Goal: Transaction & Acquisition: Subscribe to service/newsletter

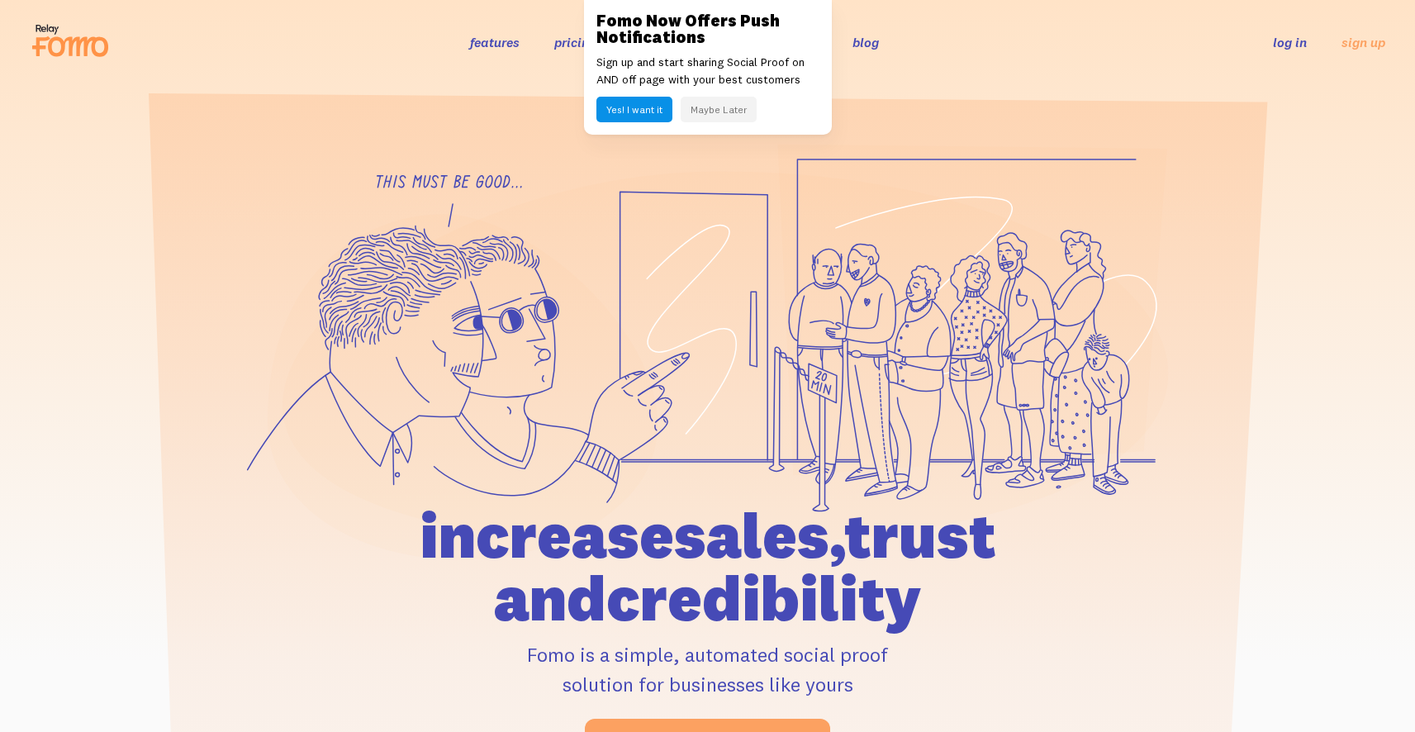
click at [731, 116] on button "Maybe Later" at bounding box center [719, 110] width 76 height 26
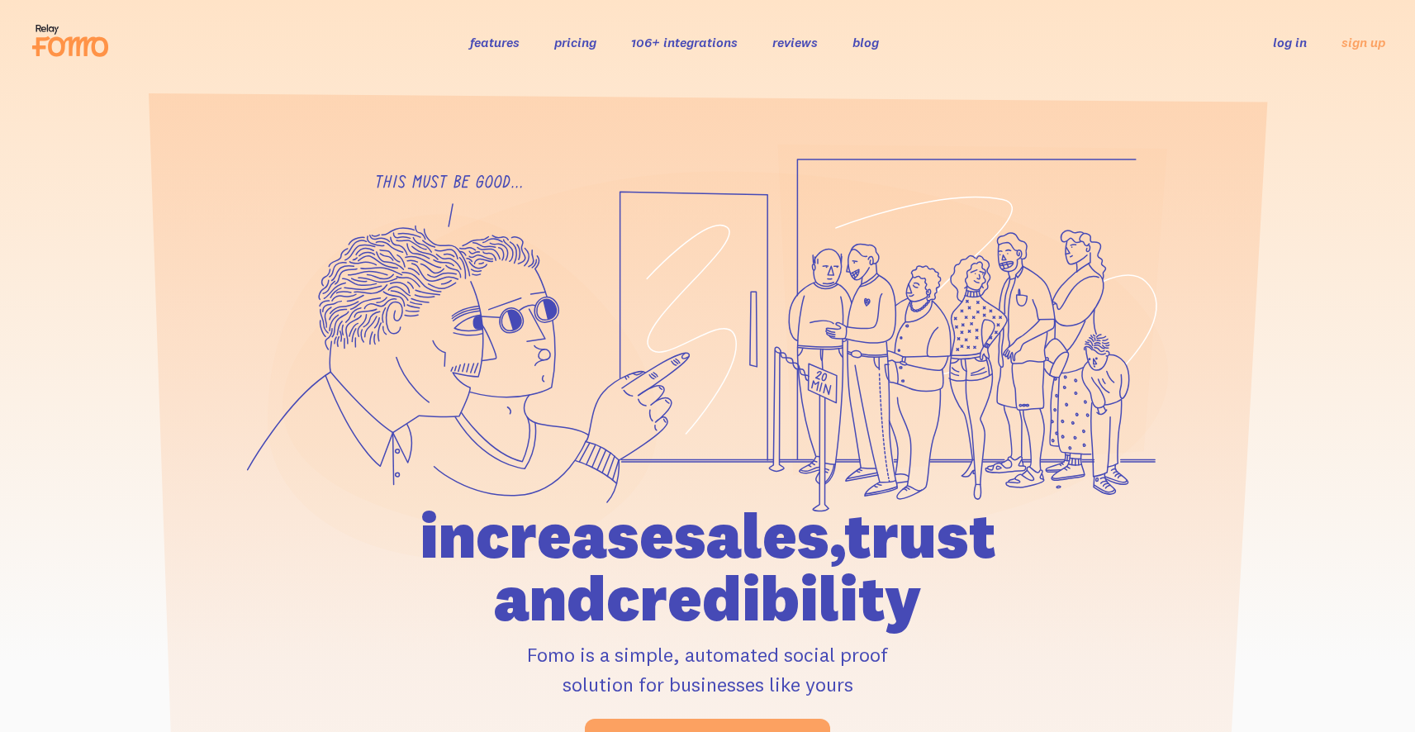
click at [685, 45] on link "106+ integrations" at bounding box center [684, 42] width 107 height 17
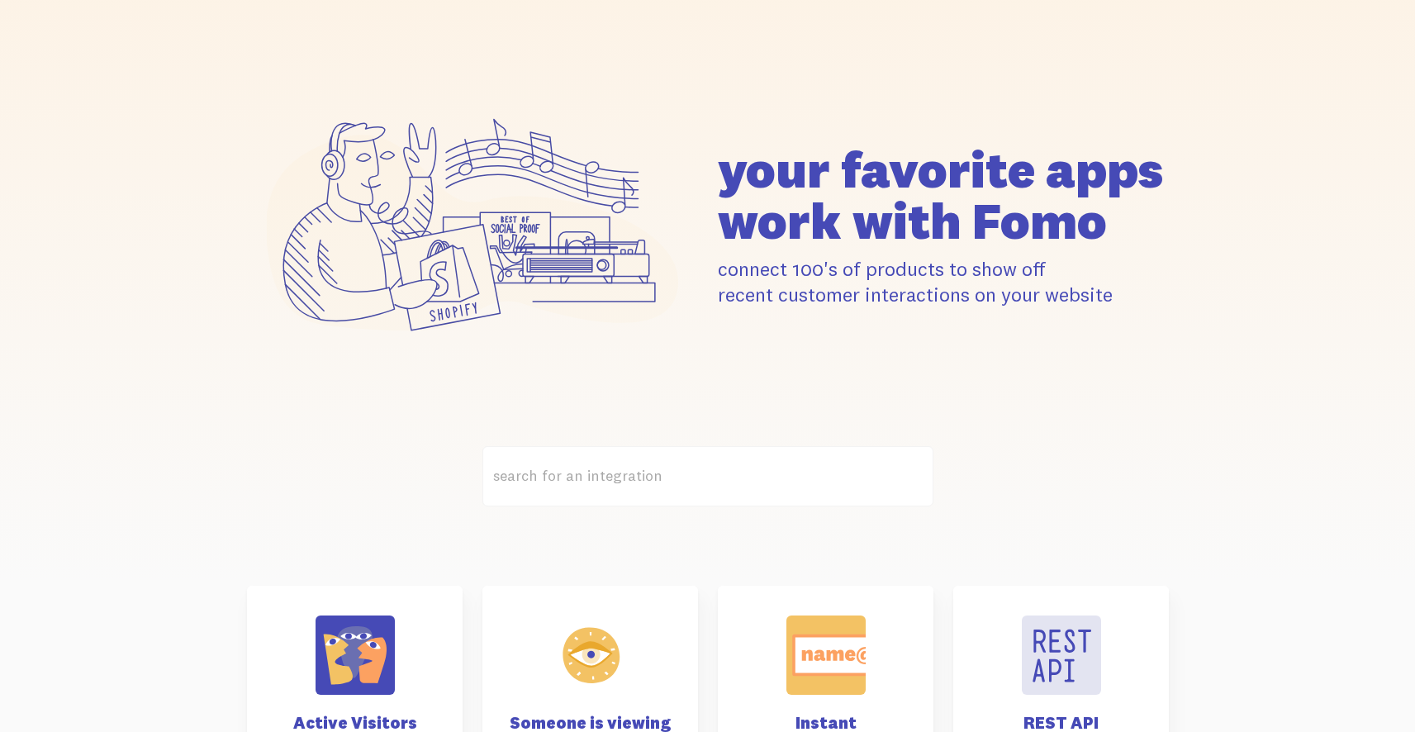
scroll to position [428, 0]
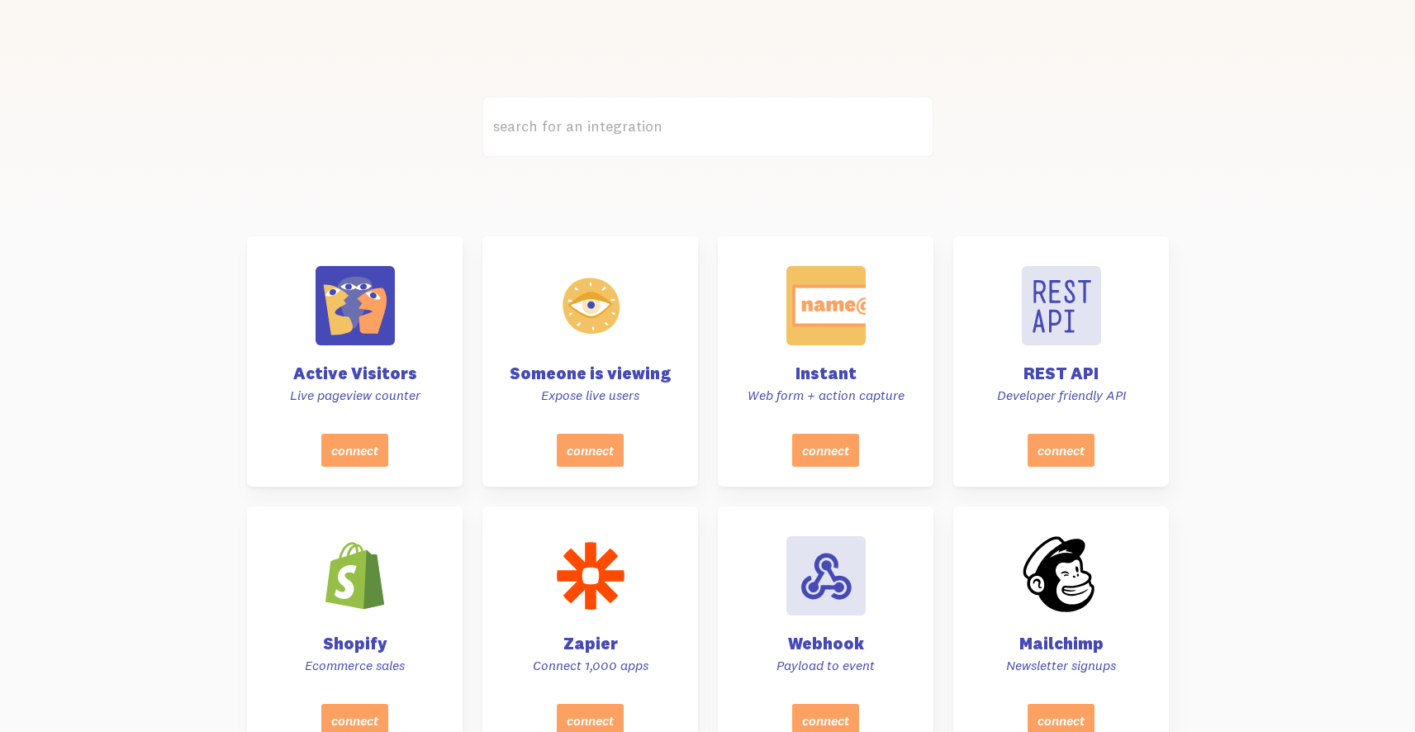
click at [616, 149] on label "search for an integration" at bounding box center [708, 127] width 451 height 60
click at [616, 149] on input "search for an integration" at bounding box center [708, 127] width 451 height 60
click at [604, 133] on label "search for an integration" at bounding box center [708, 127] width 451 height 60
click at [604, 133] on input "search for an integration" at bounding box center [708, 127] width 451 height 60
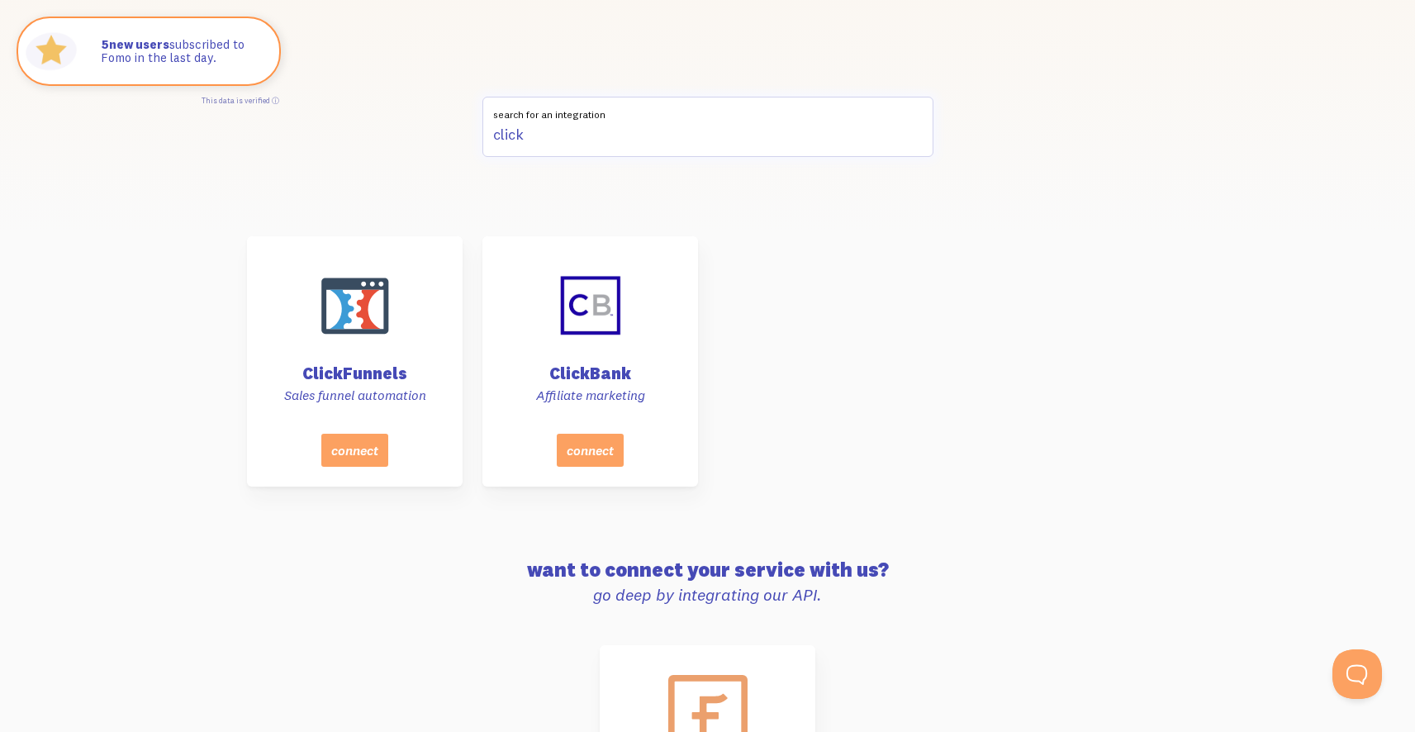
scroll to position [0, 0]
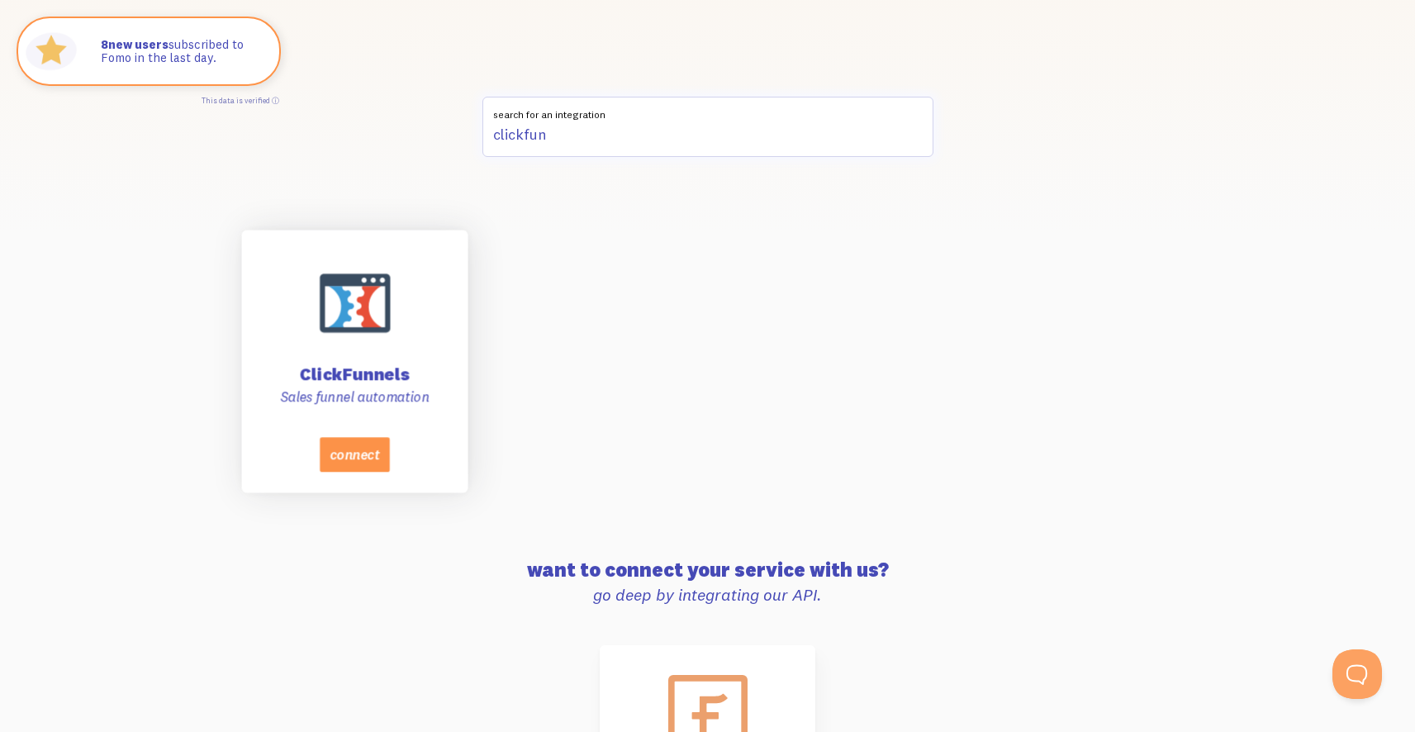
type input "clickfun"
click at [340, 449] on button "connect" at bounding box center [354, 454] width 70 height 35
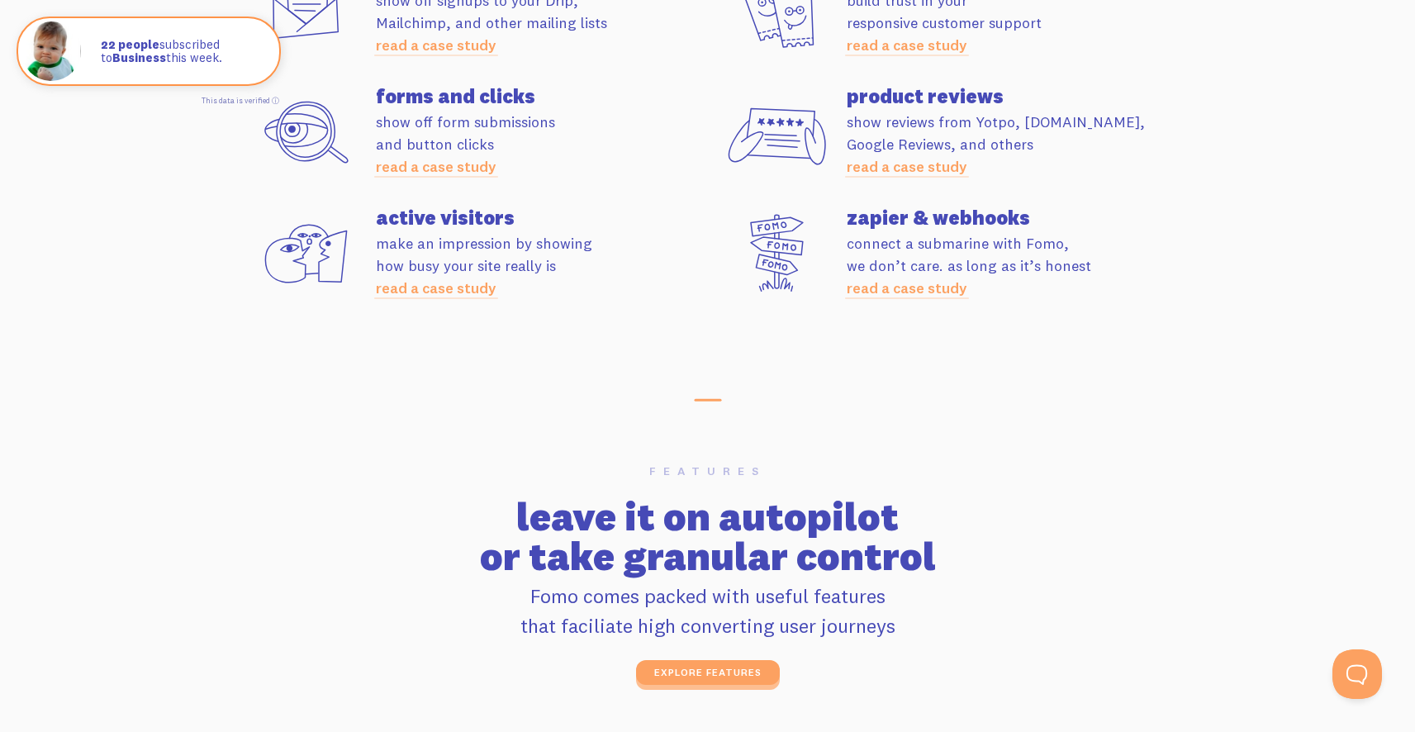
scroll to position [4094, 0]
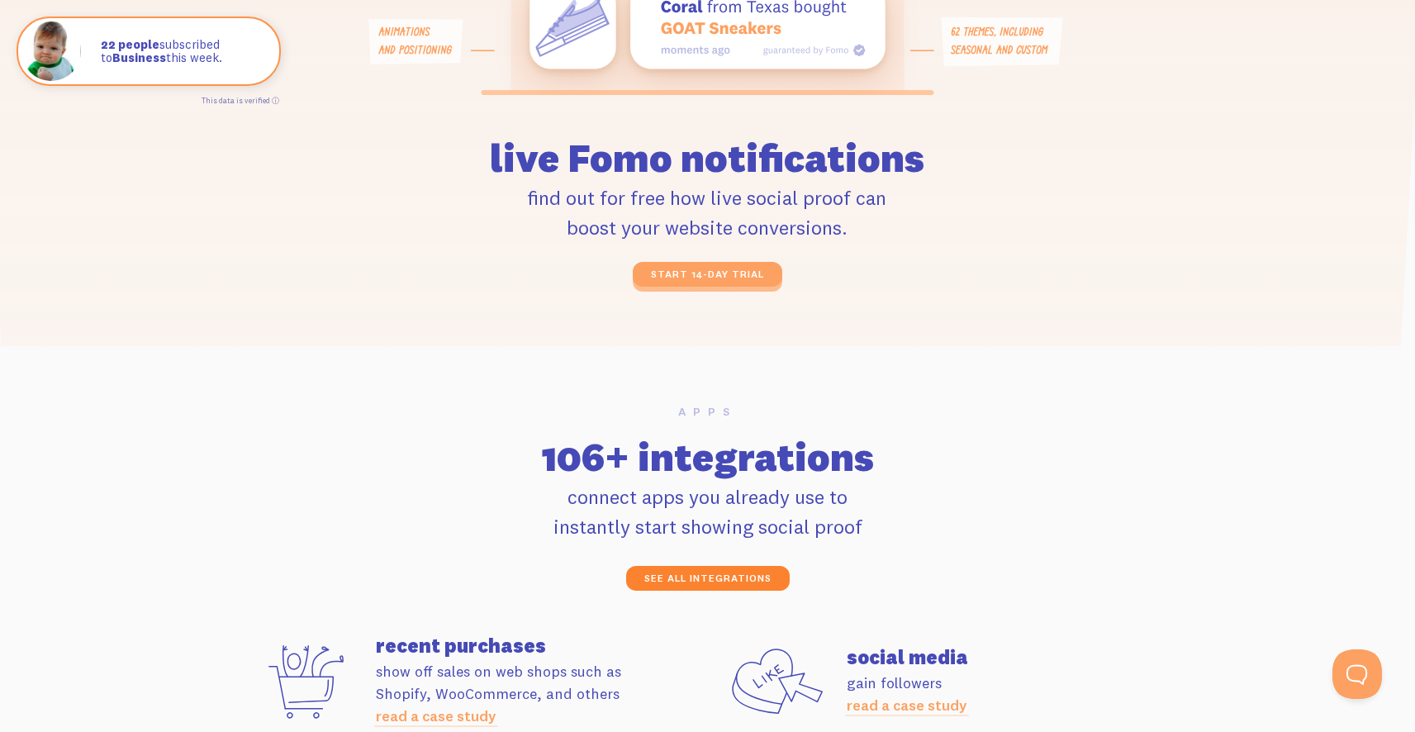
click at [682, 573] on link "see all integrations" at bounding box center [708, 578] width 164 height 25
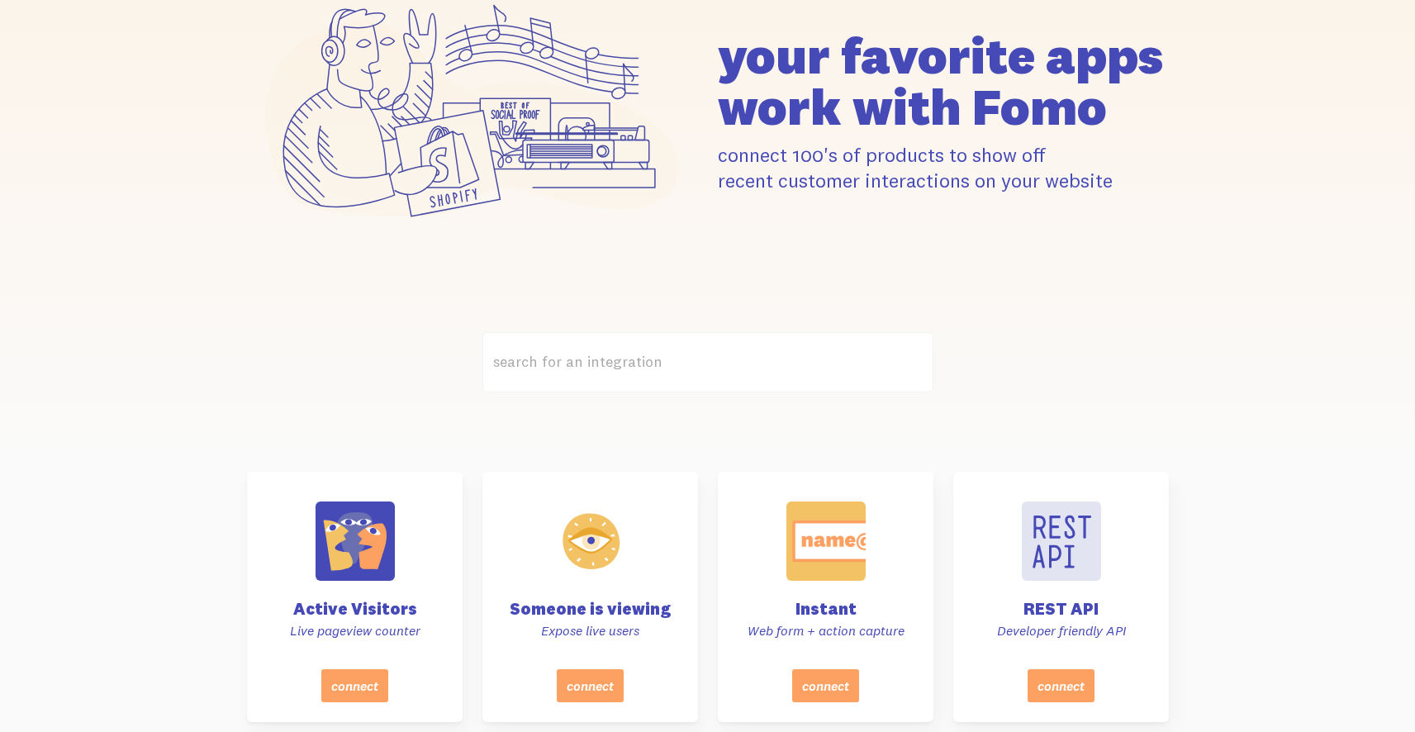
scroll to position [465, 0]
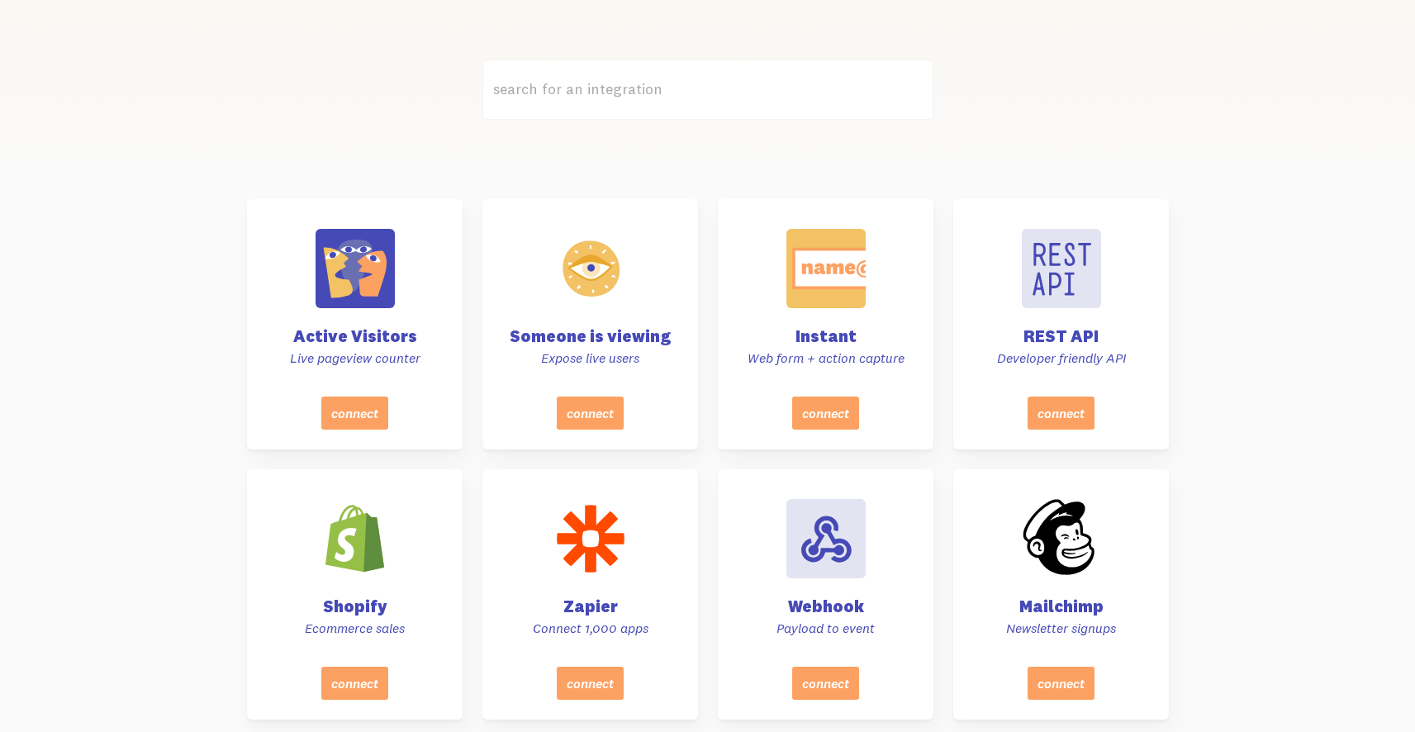
click at [602, 86] on label "search for an integration" at bounding box center [708, 89] width 451 height 60
click at [602, 86] on input "search for an integration" at bounding box center [708, 89] width 451 height 60
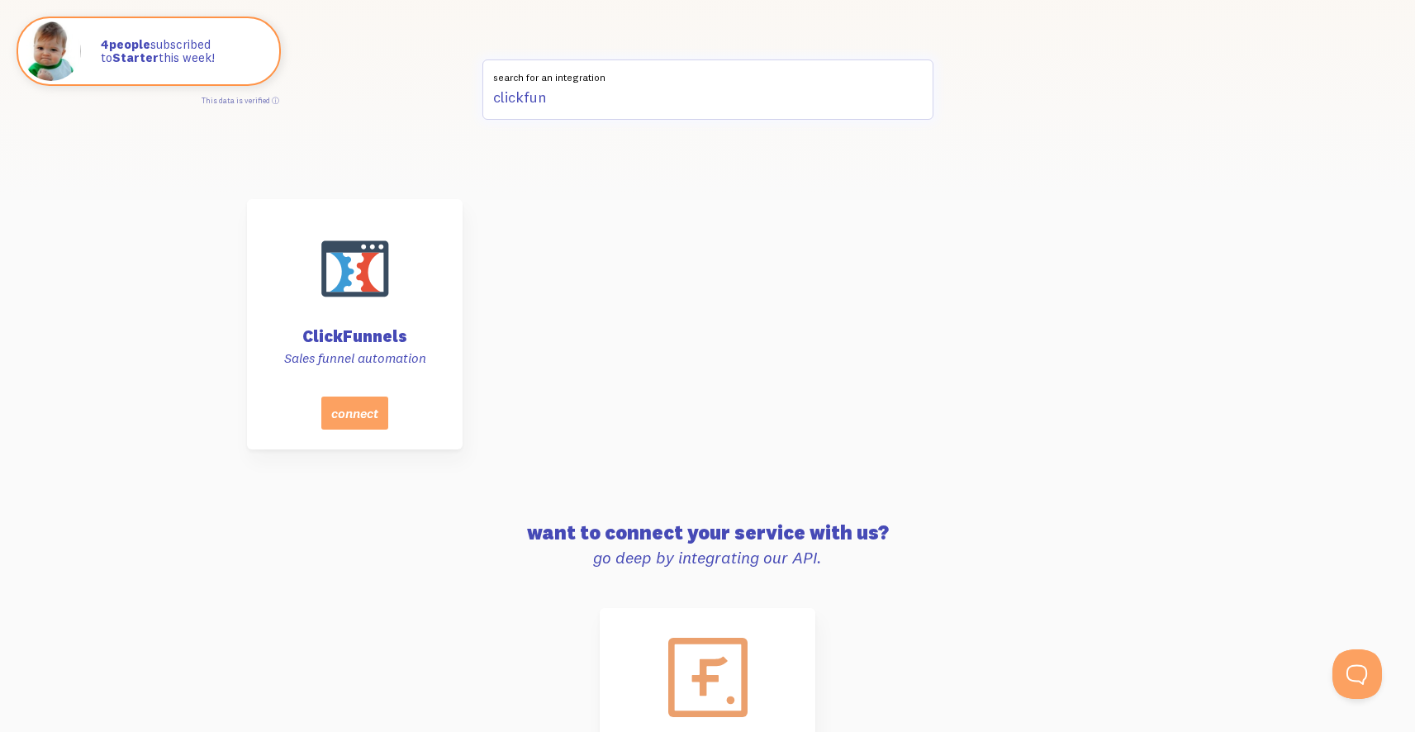
scroll to position [0, 0]
type input "clickfunnels"
